Goal: Book appointment/travel/reservation

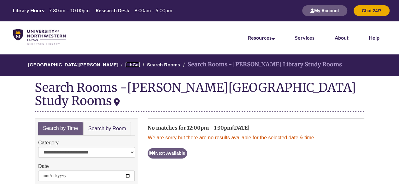
click at [125, 64] on link "LibCal" at bounding box center [132, 64] width 14 height 5
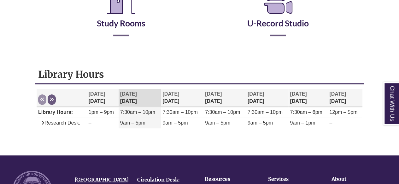
scroll to position [151, 0]
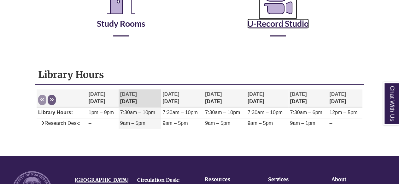
click at [283, 17] on icon "Reserve a Room" at bounding box center [277, 1] width 38 height 35
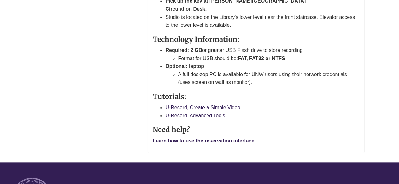
scroll to position [256, 0]
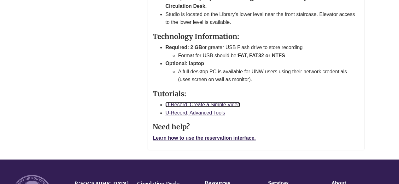
click at [206, 102] on link "U-Record, Create a Simple Video" at bounding box center [202, 104] width 75 height 5
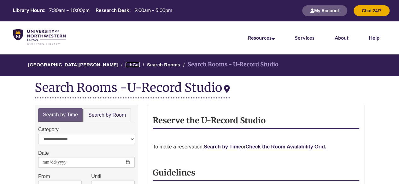
click at [128, 67] on link "LibCal" at bounding box center [132, 64] width 14 height 5
